Goal: Book appointment/travel/reservation

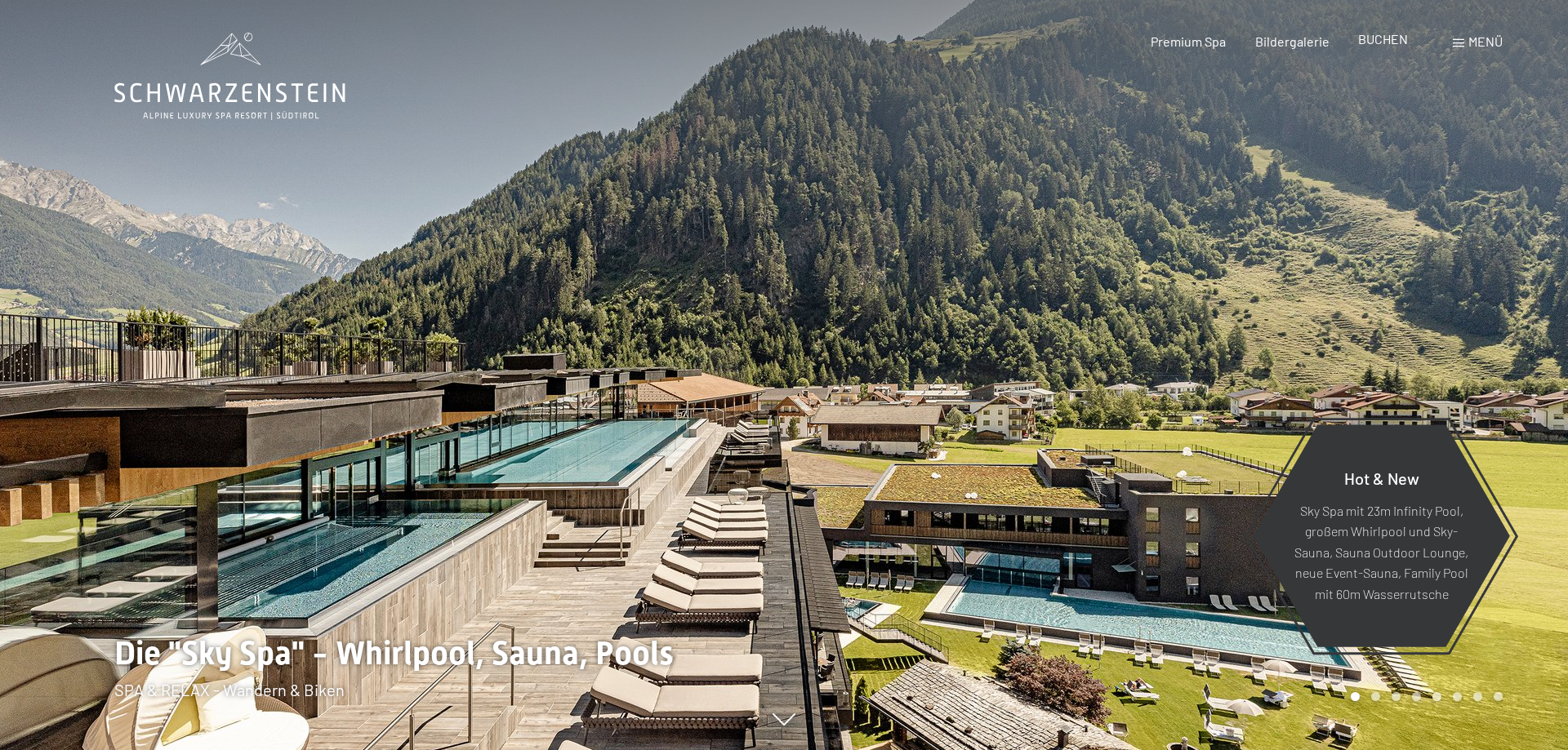
click at [1368, 43] on span "BUCHEN" at bounding box center [1383, 38] width 50 height 16
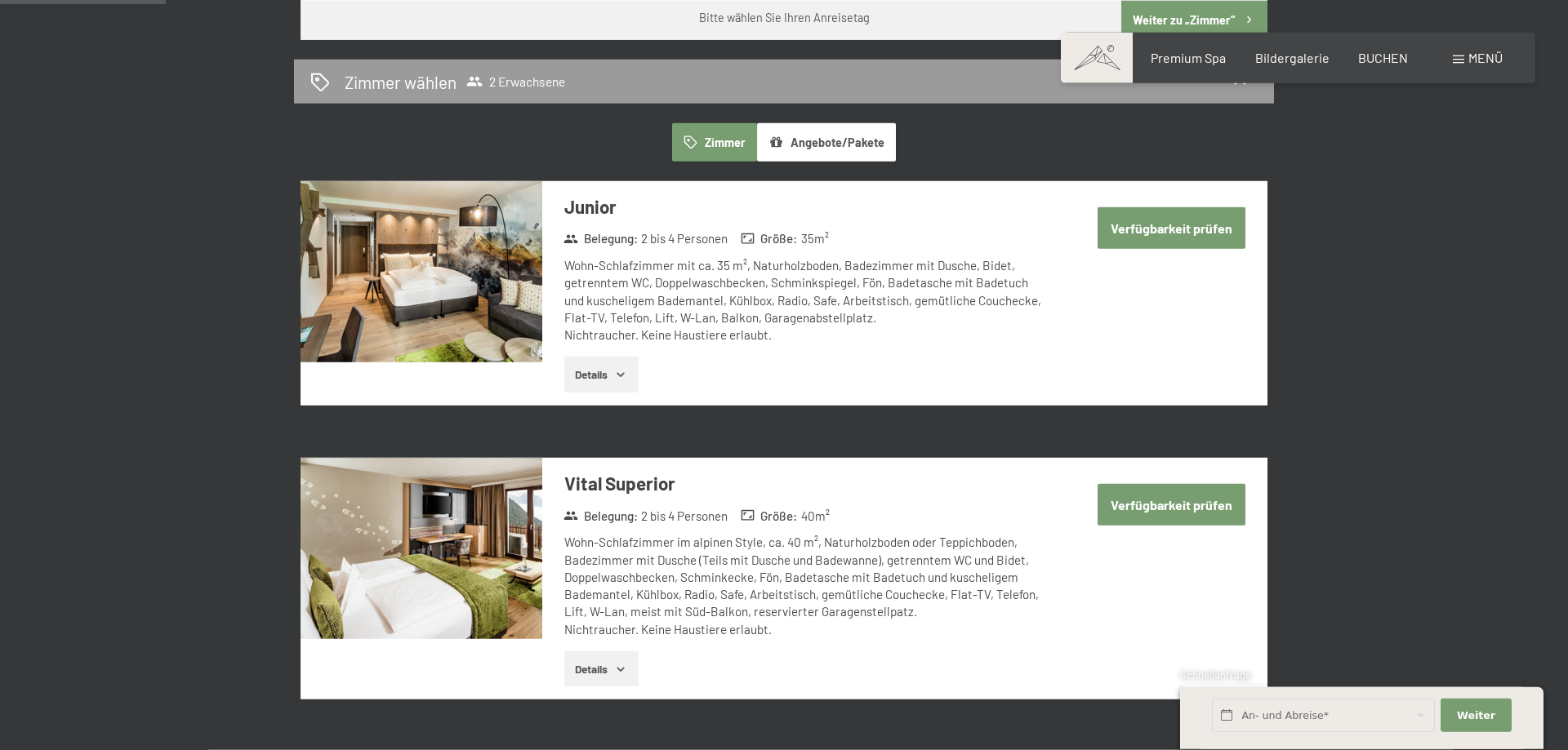
scroll to position [915, 0]
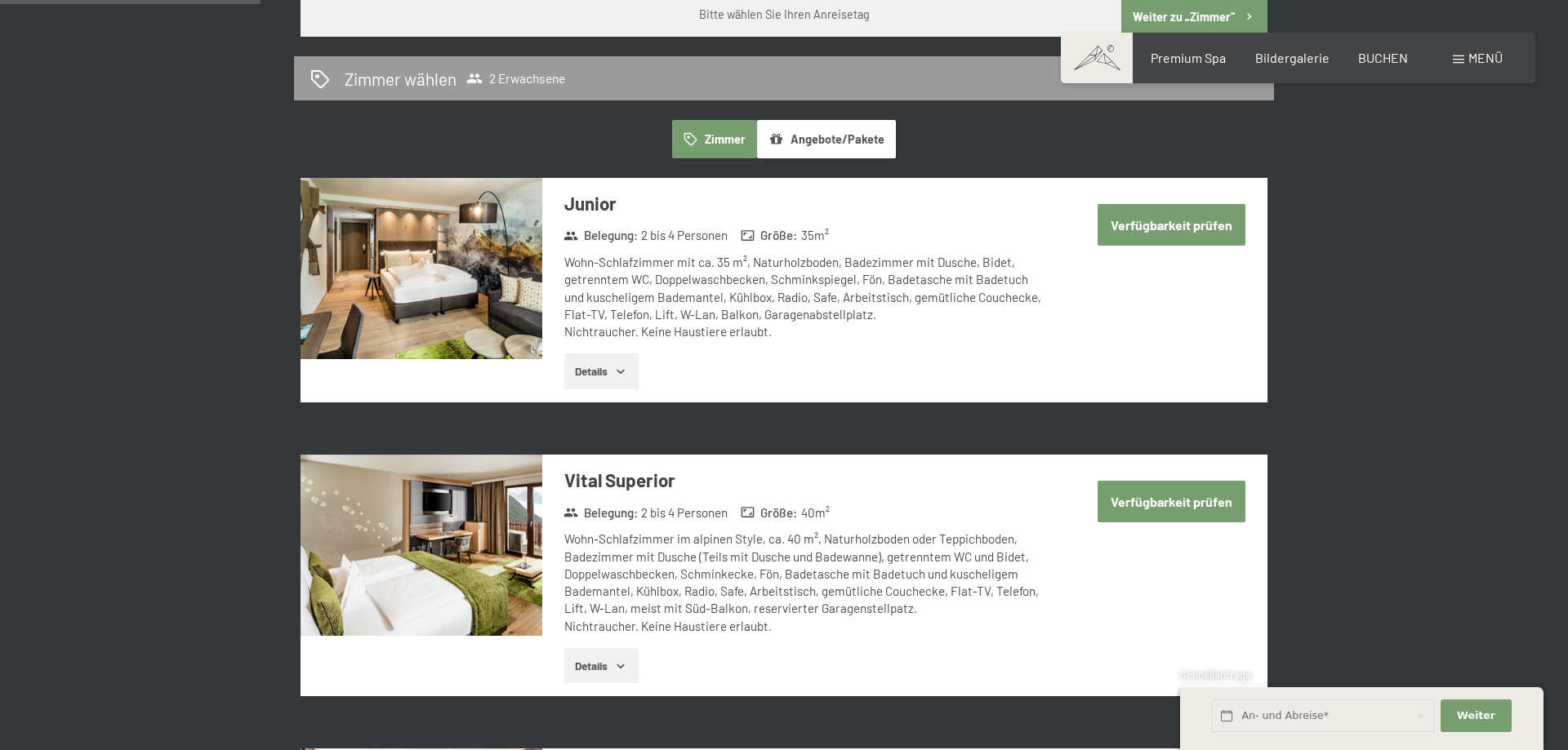
click at [600, 372] on button "Details" at bounding box center [601, 372] width 75 height 36
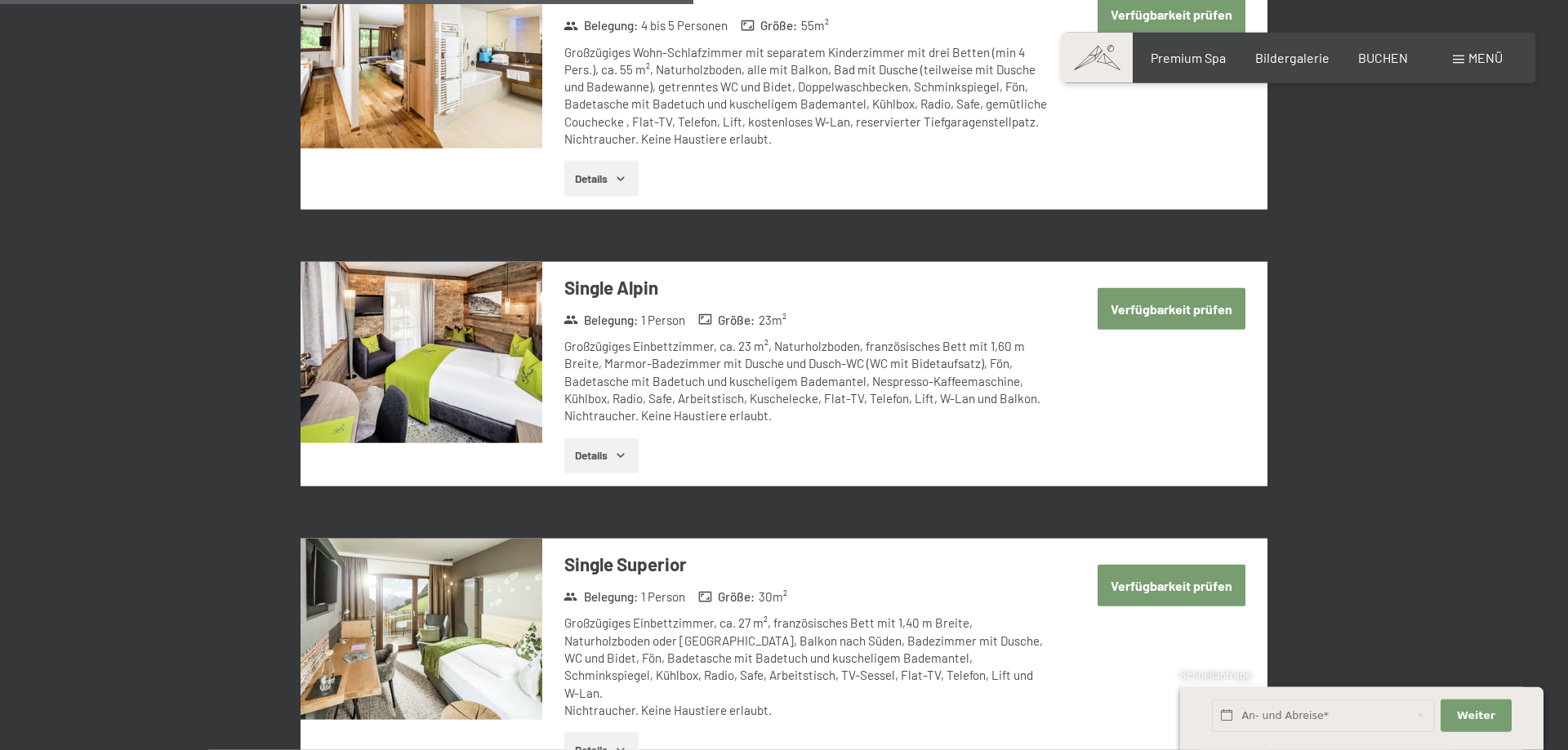
scroll to position [2248, 0]
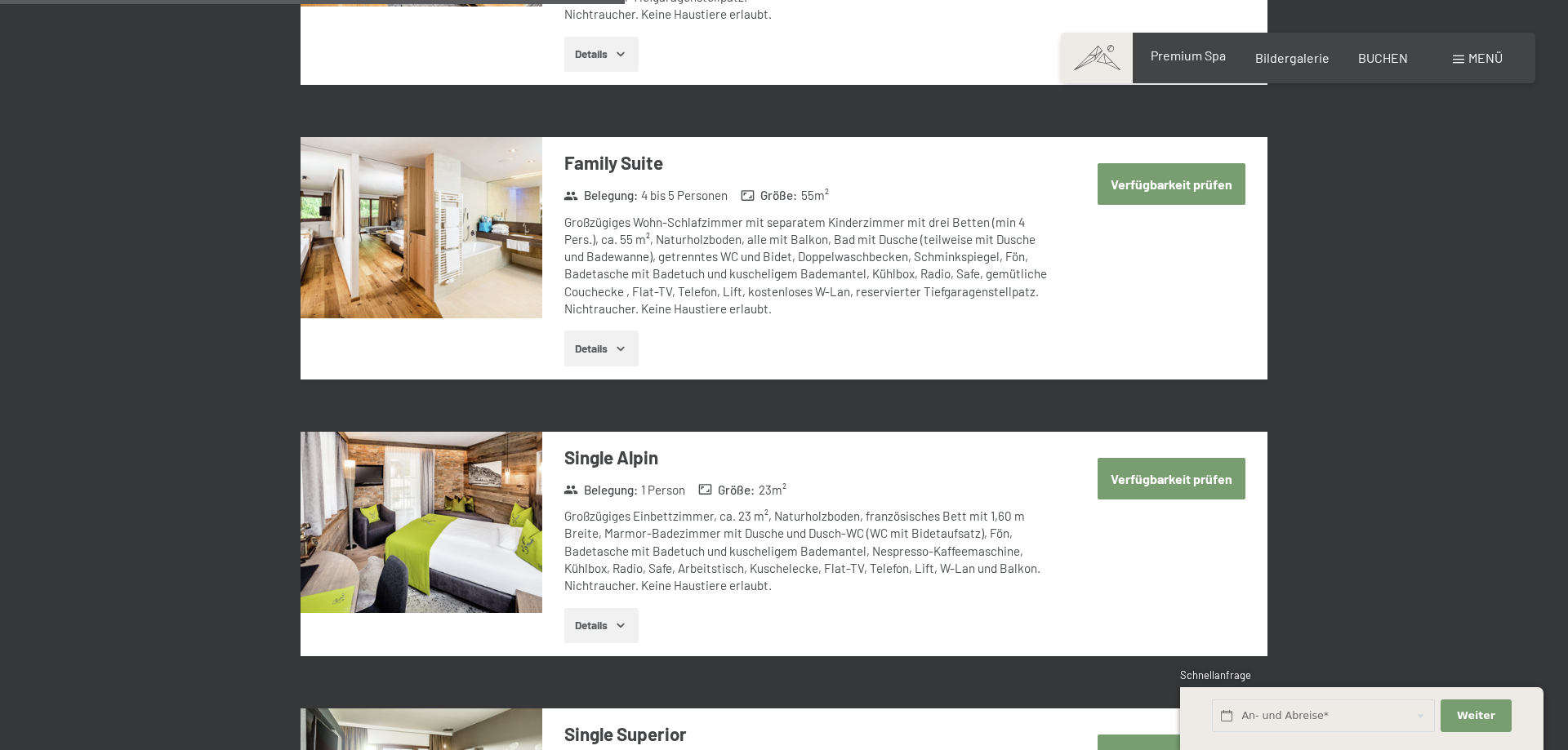
click at [1211, 61] on span "Premium Spa" at bounding box center [1189, 55] width 75 height 16
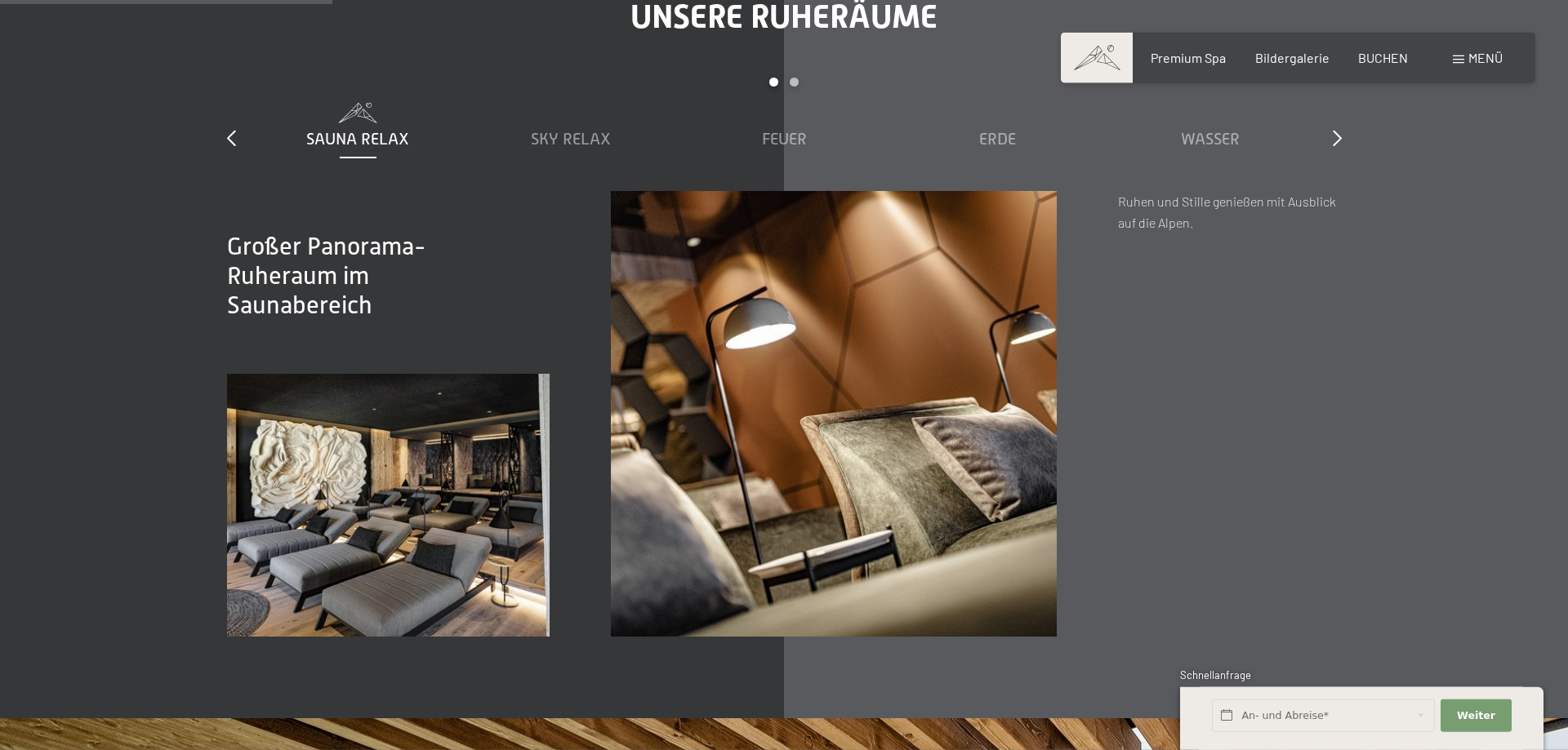
scroll to position [2581, 0]
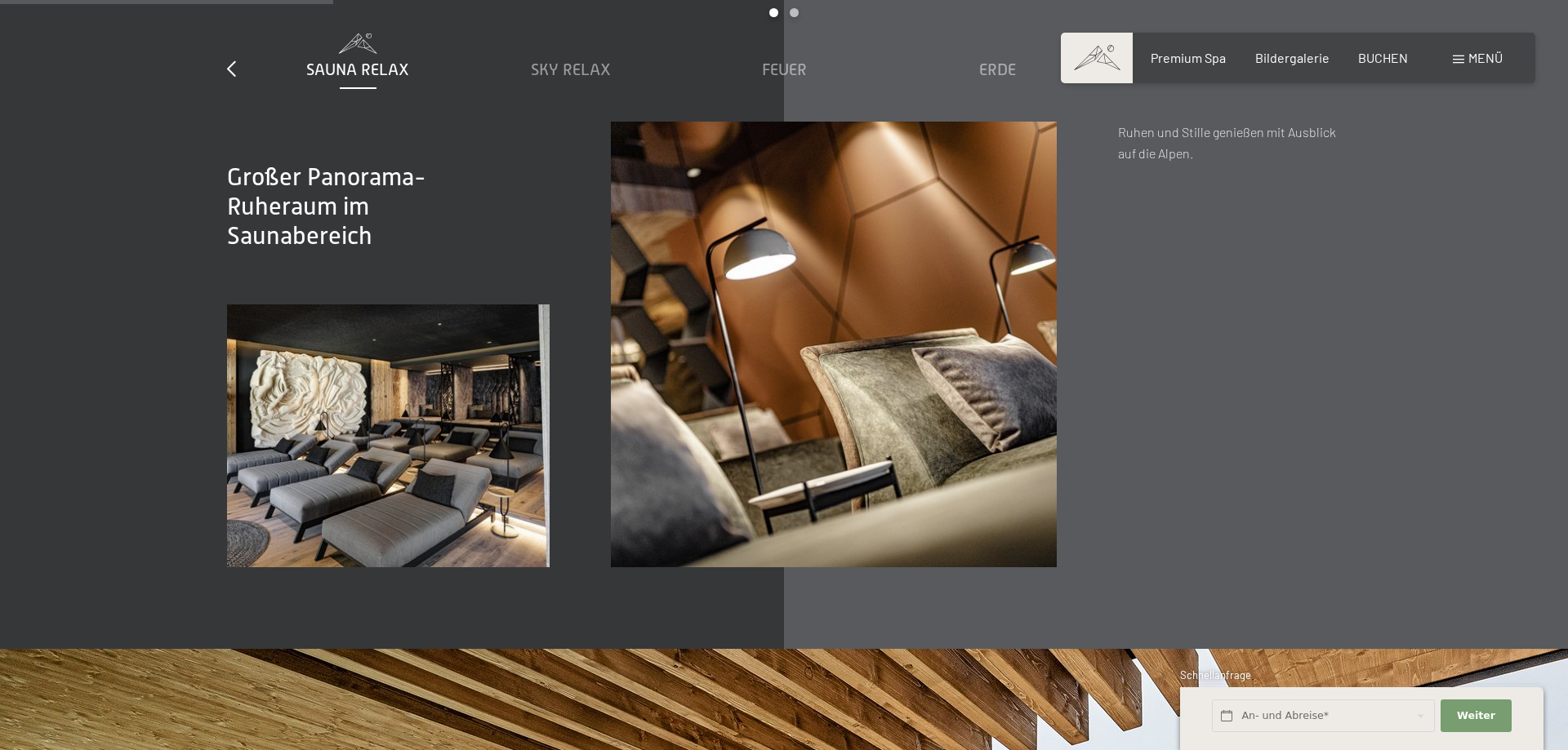
click at [1472, 53] on span "Menü" at bounding box center [1485, 57] width 34 height 16
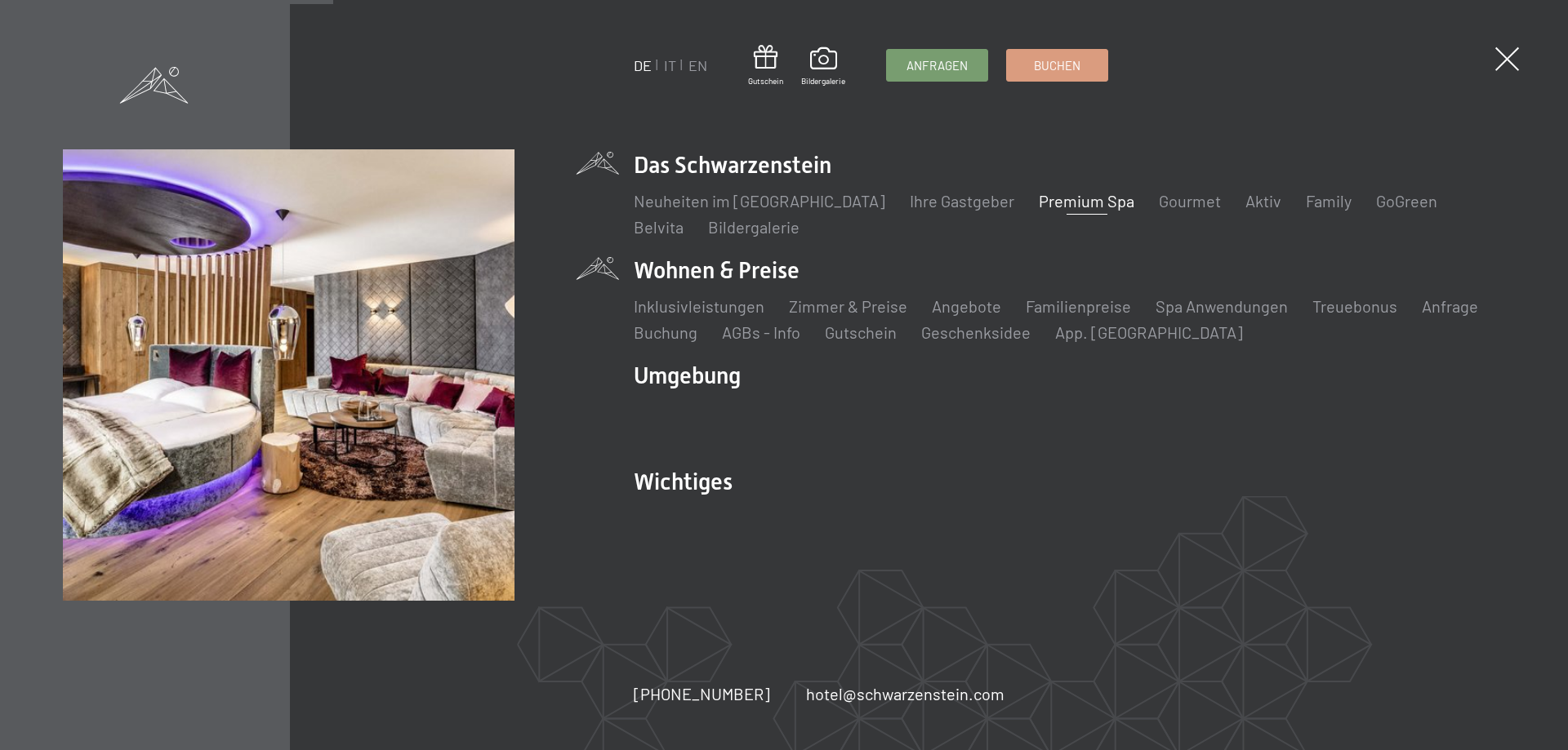
click at [759, 273] on li "Wohnen & Preise Inklusivleistungen Zimmer & Preise Liste Angebote Liste Familie…" at bounding box center [1070, 299] width 872 height 89
click at [936, 302] on link "Angebote" at bounding box center [966, 306] width 70 height 20
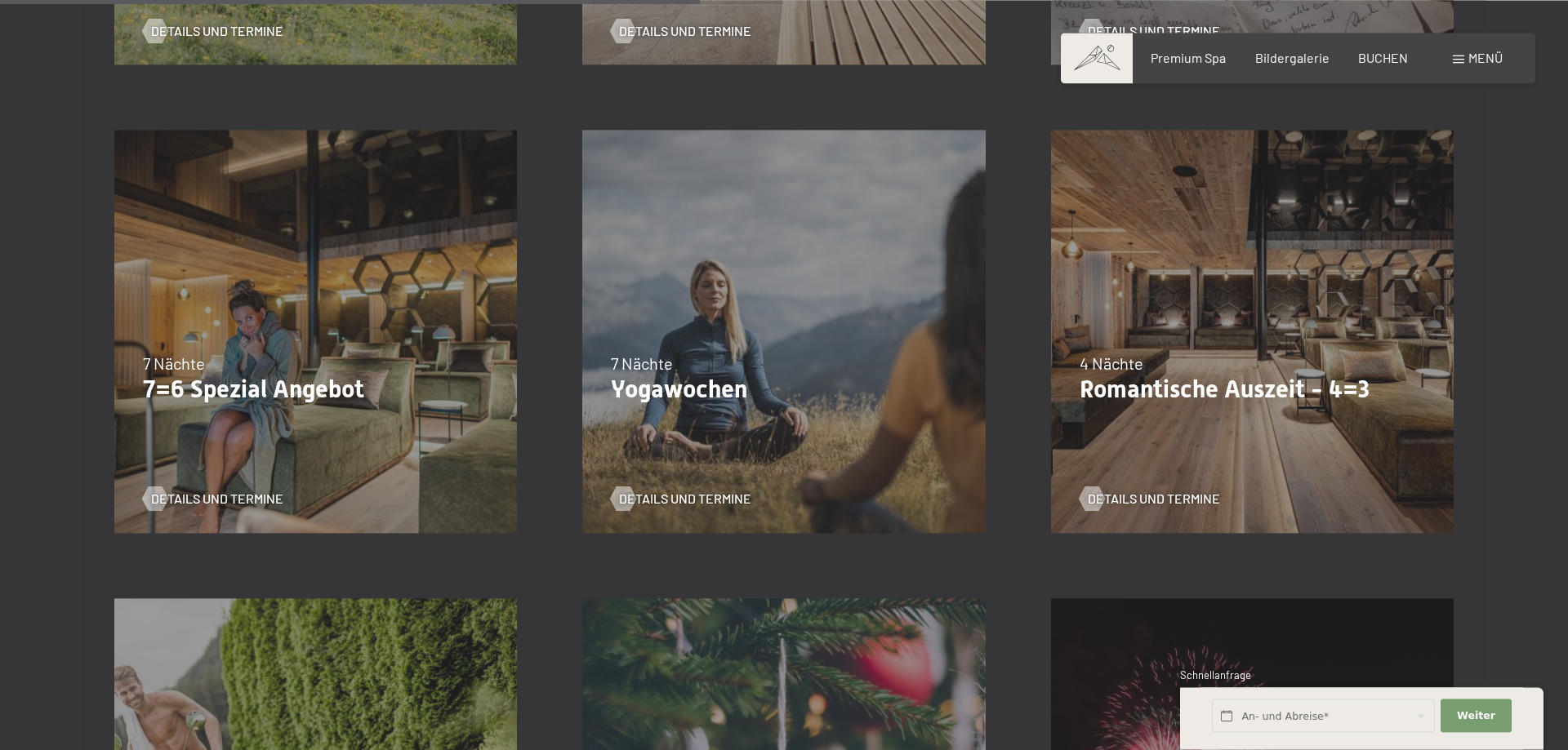
scroll to position [1332, 0]
click at [1198, 498] on span "Details und Termine" at bounding box center [1170, 499] width 132 height 18
click at [237, 499] on span "Details und Termine" at bounding box center [233, 499] width 132 height 18
